Goal: Task Accomplishment & Management: Manage account settings

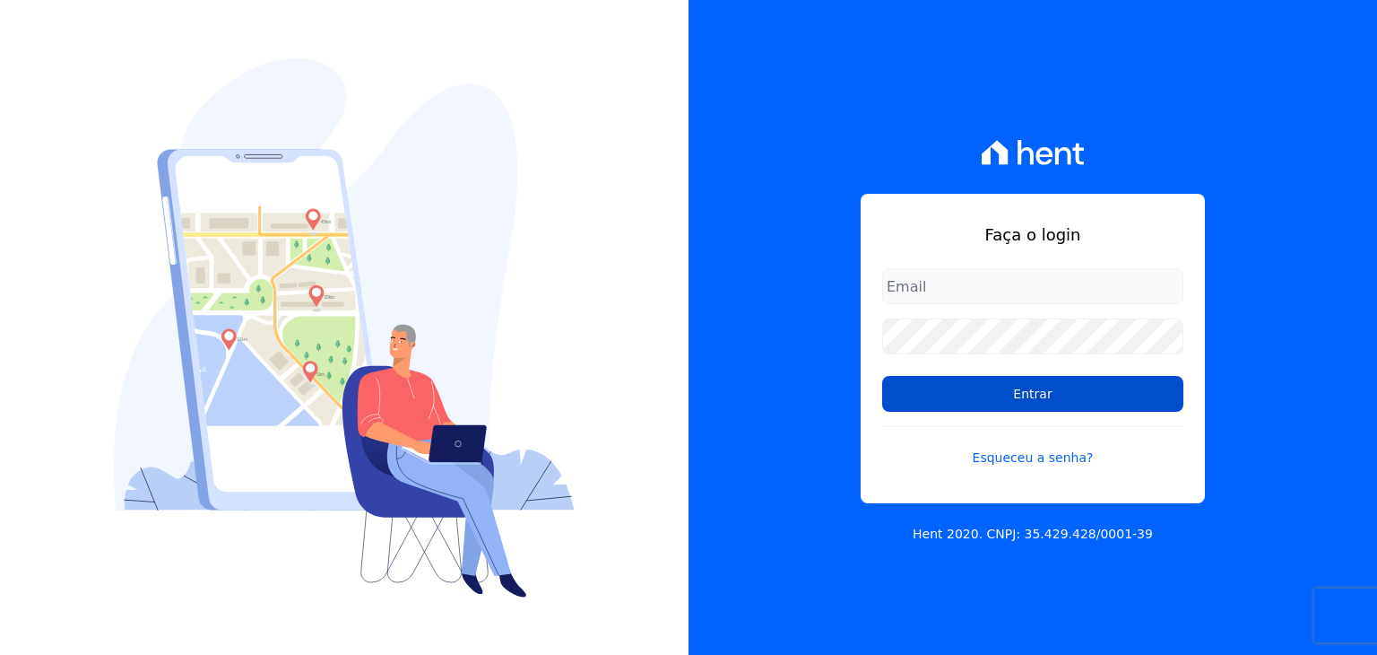
type input "administrativo@valeincorp.com.br"
click at [1033, 399] on input "Entrar" at bounding box center [1032, 394] width 301 height 36
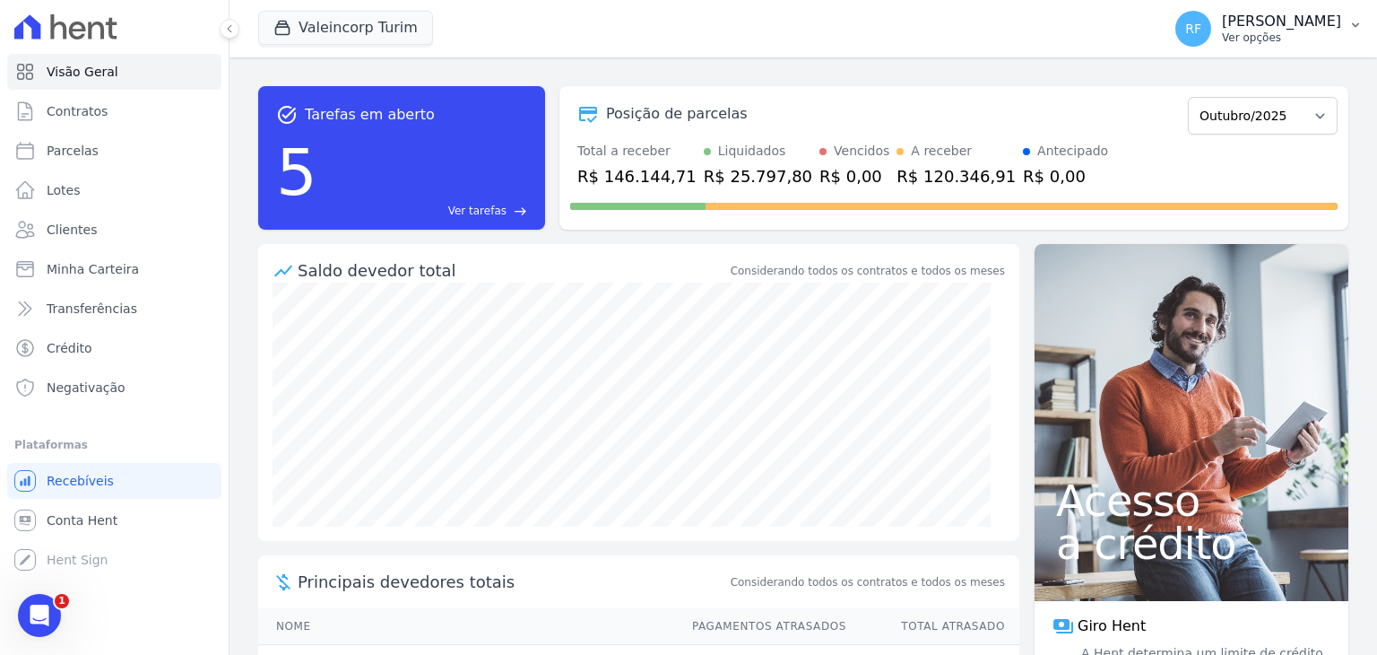
click at [1290, 12] on div "RF [PERSON_NAME] Ver opções" at bounding box center [1259, 29] width 166 height 36
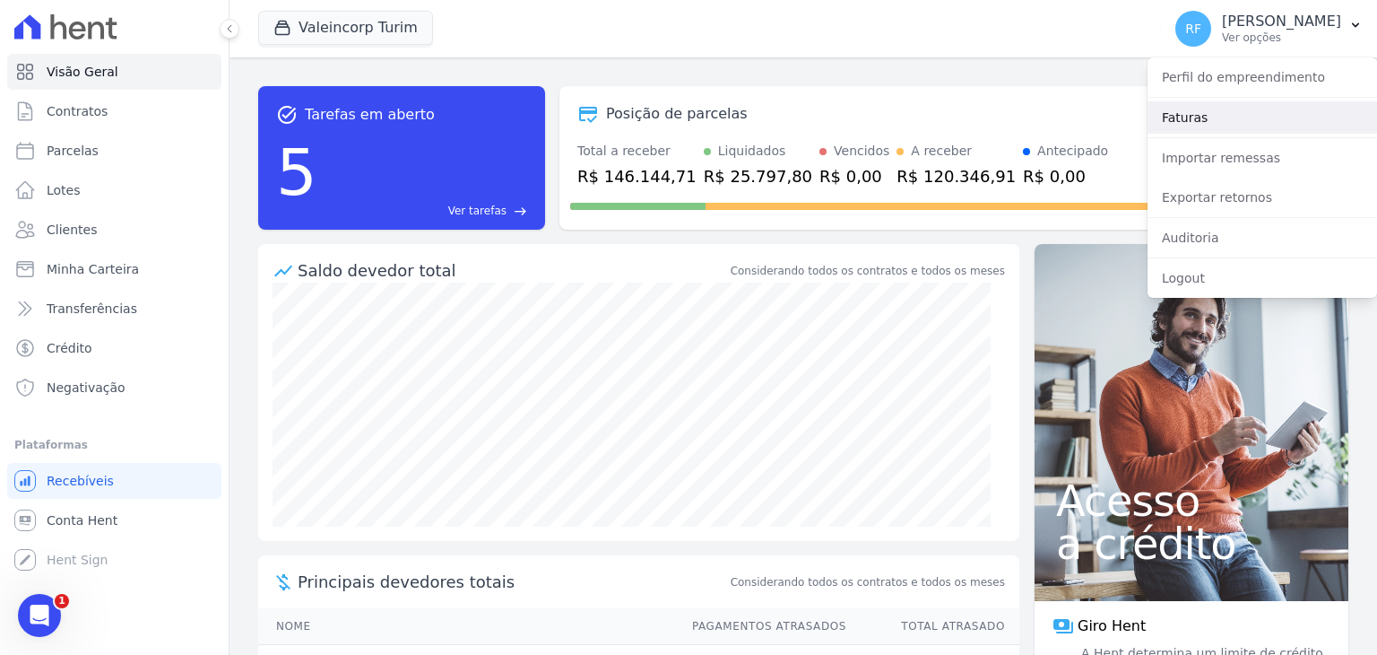
click at [1215, 127] on link "Faturas" at bounding box center [1263, 117] width 230 height 32
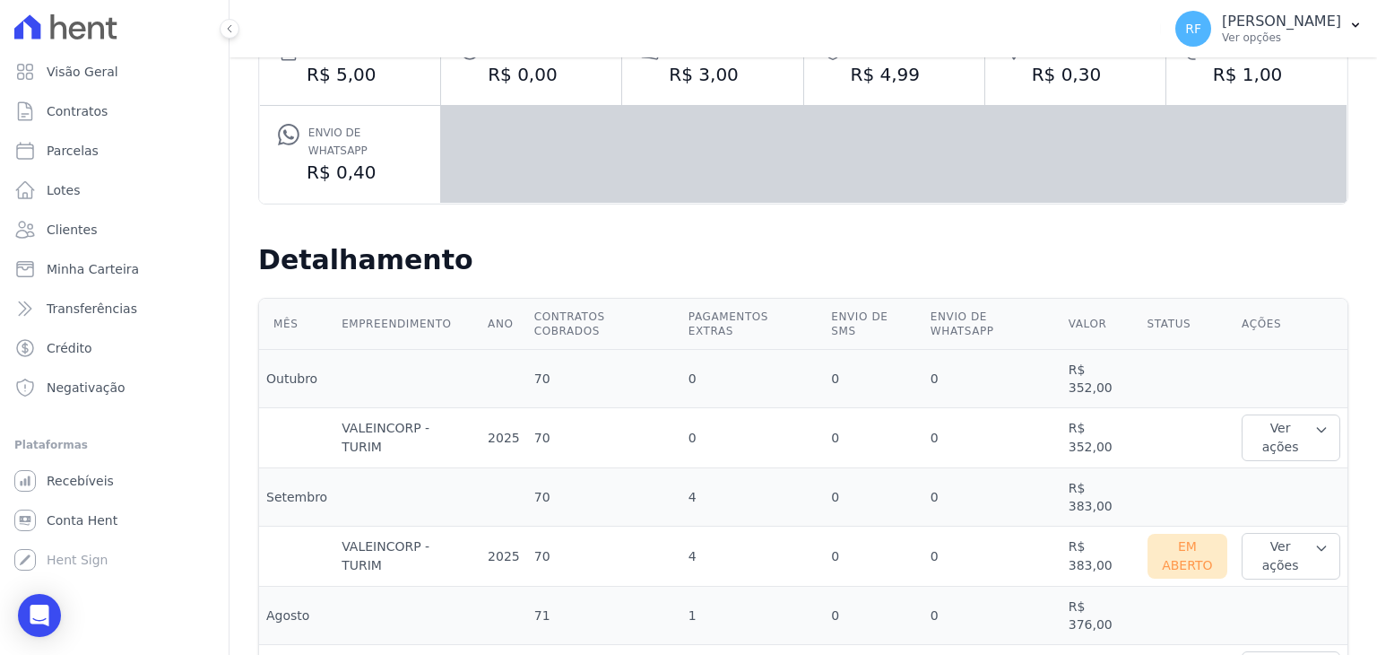
scroll to position [359, 0]
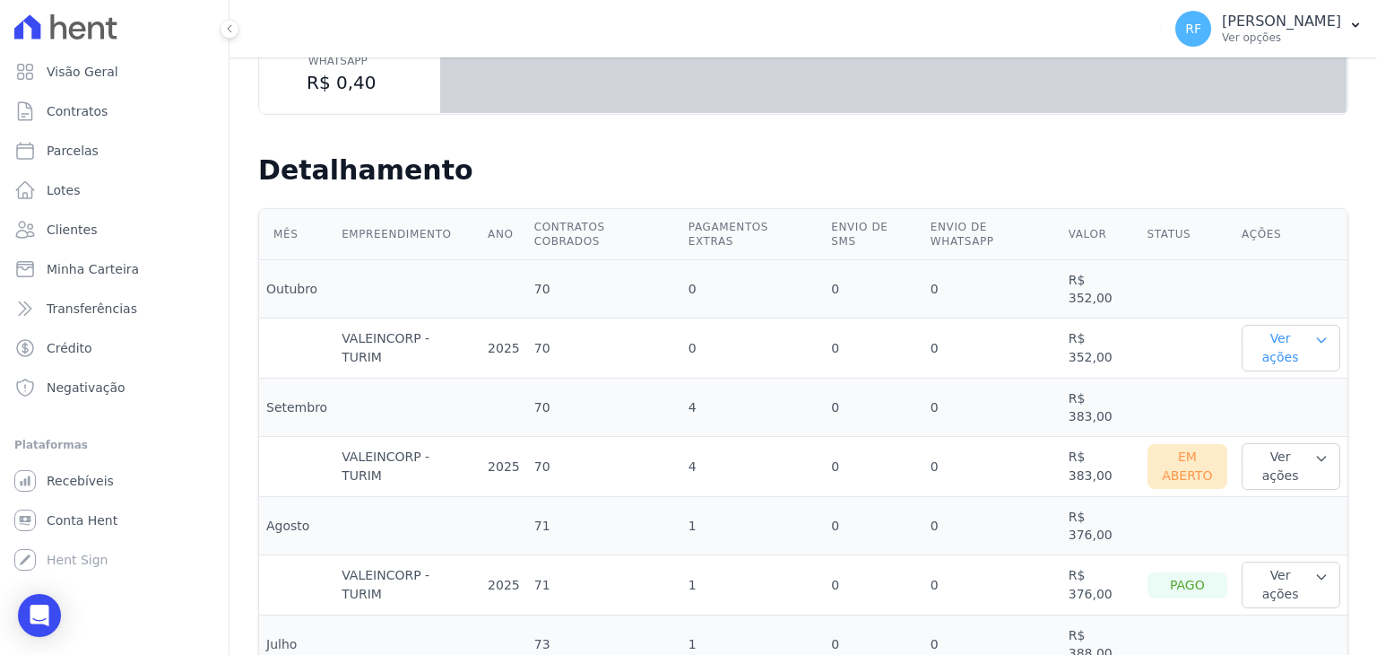
click at [1285, 325] on button "Ver ações" at bounding box center [1291, 348] width 99 height 47
click at [1196, 318] on td at bounding box center [1188, 348] width 94 height 60
click at [1293, 318] on td "Ver ações Ver detalhes" at bounding box center [1291, 348] width 113 height 60
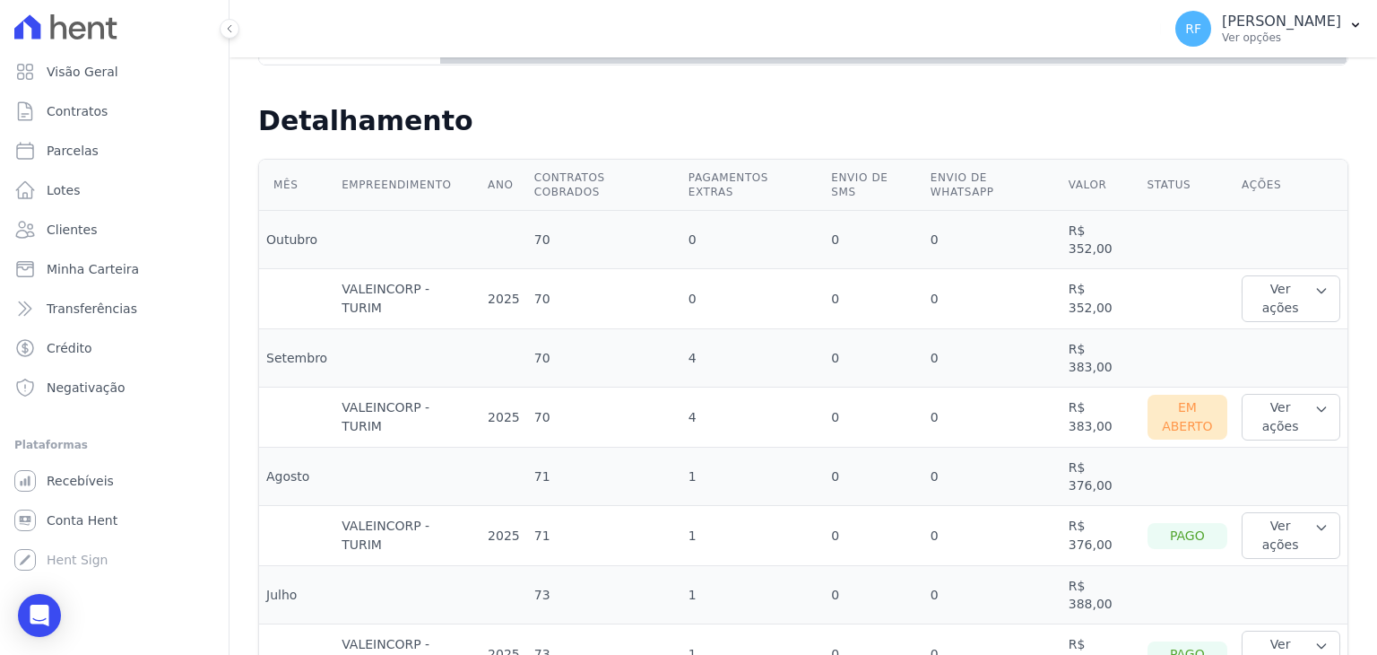
scroll to position [448, 0]
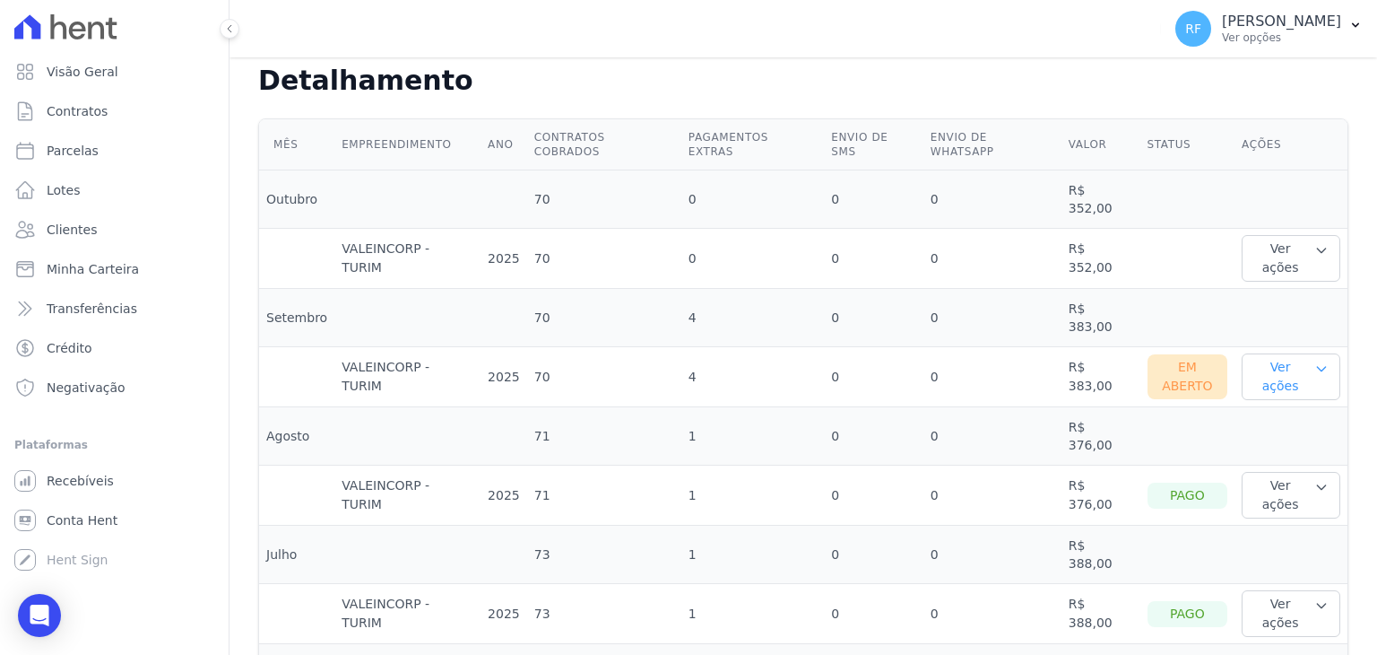
click at [1255, 353] on button "Ver ações" at bounding box center [1291, 376] width 99 height 47
click at [1276, 426] on link "Ver boleto" at bounding box center [1315, 435] width 133 height 19
